Goal: Task Accomplishment & Management: Manage account settings

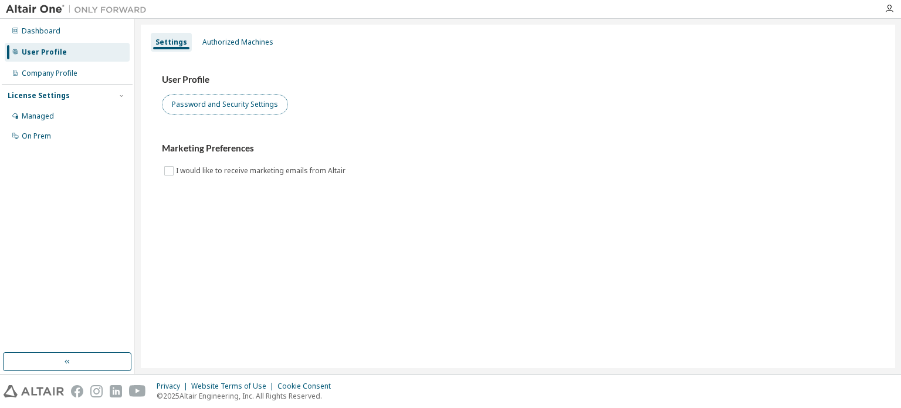
click at [281, 100] on button "Password and Security Settings" at bounding box center [225, 104] width 126 height 20
